Goal: Task Accomplishment & Management: Manage account settings

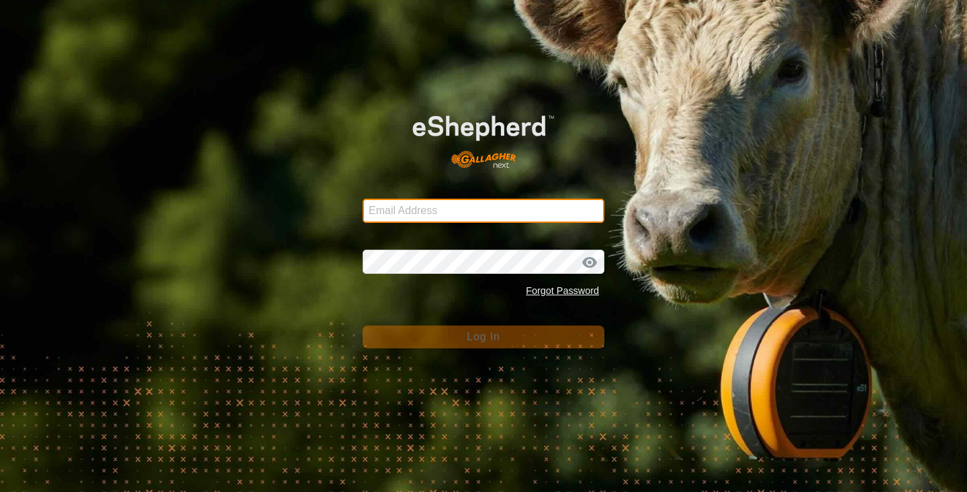
type input "[PERSON_NAME][EMAIL_ADDRESS][DOMAIN_NAME]"
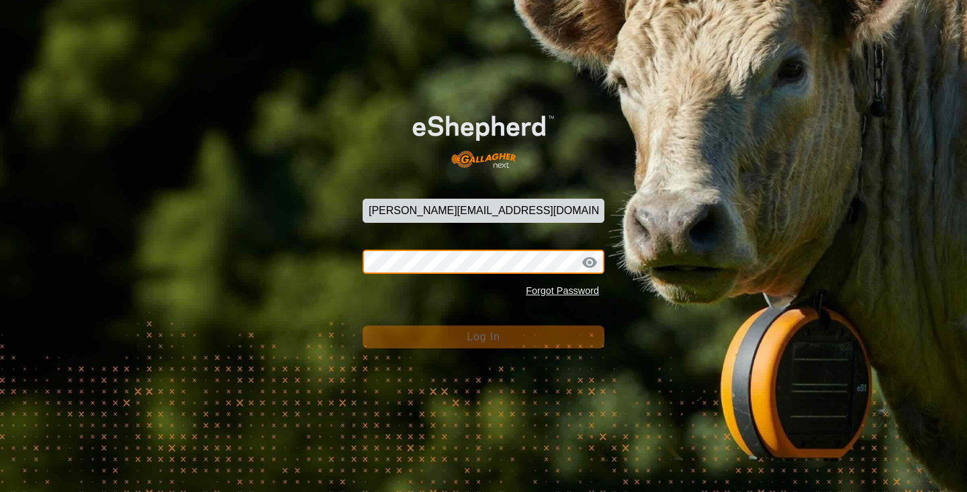
click at [484, 337] on button "Log In" at bounding box center [484, 337] width 242 height 23
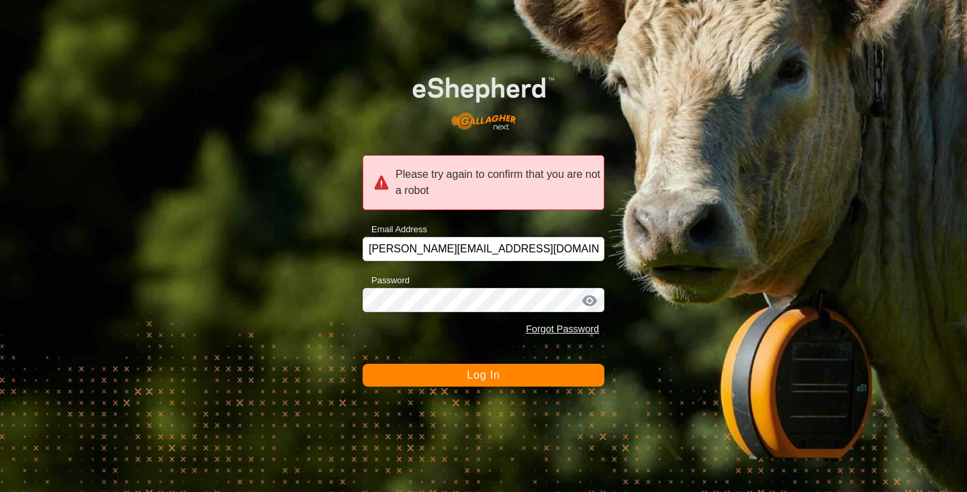
click at [497, 382] on button "Log In" at bounding box center [484, 375] width 242 height 23
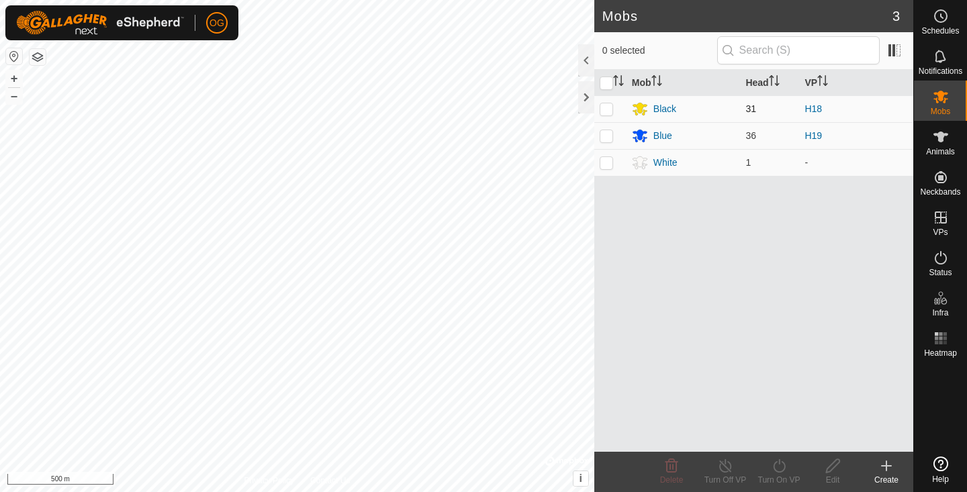
click at [606, 107] on p-checkbox at bounding box center [606, 108] width 13 height 11
checkbox input "true"
click at [721, 469] on icon at bounding box center [725, 465] width 12 height 13
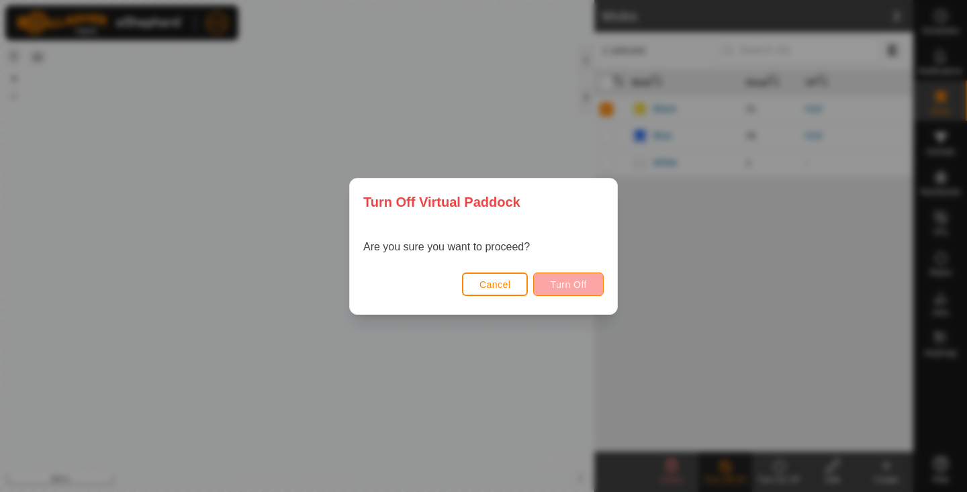
click at [564, 283] on span "Turn Off" at bounding box center [568, 284] width 37 height 11
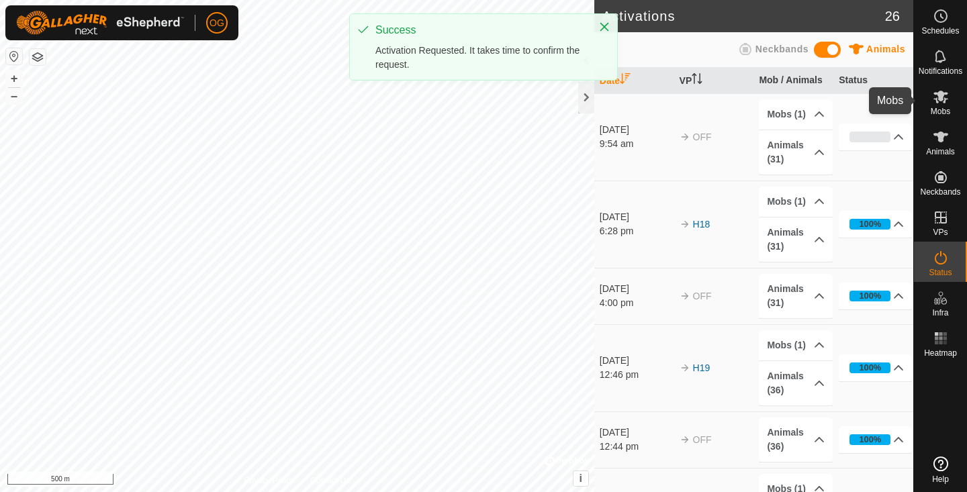
click at [936, 103] on icon at bounding box center [941, 97] width 16 height 16
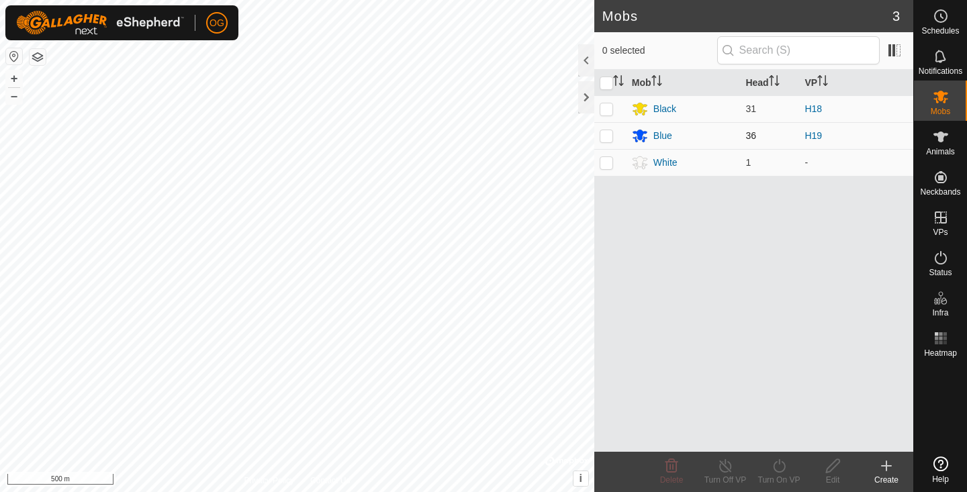
click at [607, 138] on p-checkbox at bounding box center [606, 135] width 13 height 11
checkbox input "true"
click at [728, 467] on icon at bounding box center [725, 466] width 17 height 16
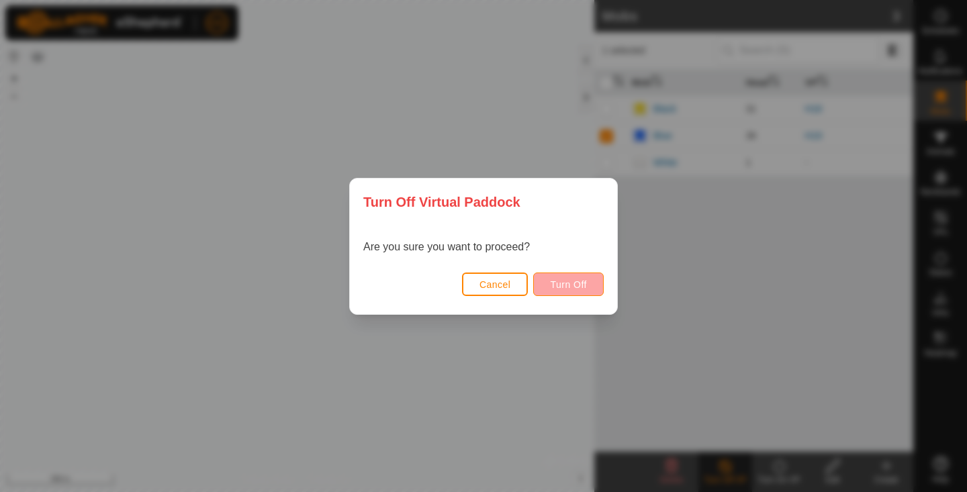
click at [571, 288] on span "Turn Off" at bounding box center [568, 284] width 37 height 11
